Goal: Navigation & Orientation: Find specific page/section

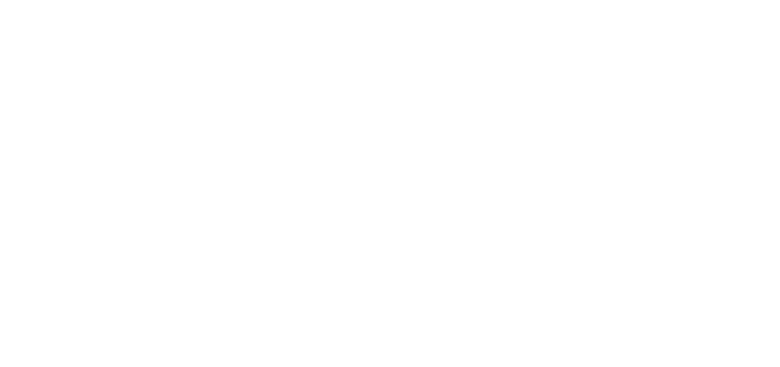
click at [451, 131] on div at bounding box center [390, 109] width 760 height 219
click at [557, 120] on div at bounding box center [390, 109] width 760 height 219
drag, startPoint x: 509, startPoint y: 139, endPoint x: 0, endPoint y: 22, distance: 522.5
click at [506, 121] on div at bounding box center [390, 109] width 760 height 219
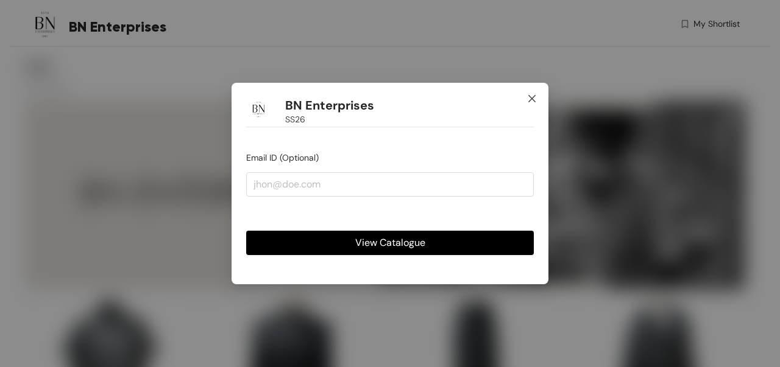
click at [535, 96] on icon "close" at bounding box center [531, 98] width 7 height 7
